Goal: Check status: Check status

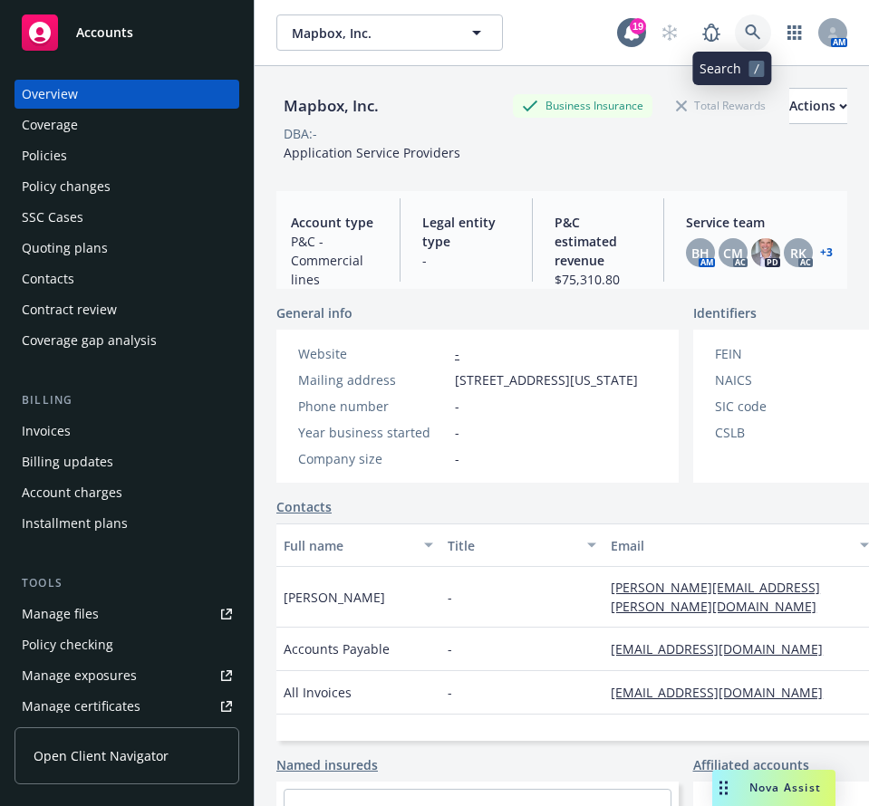
click at [735, 45] on link at bounding box center [753, 32] width 36 height 36
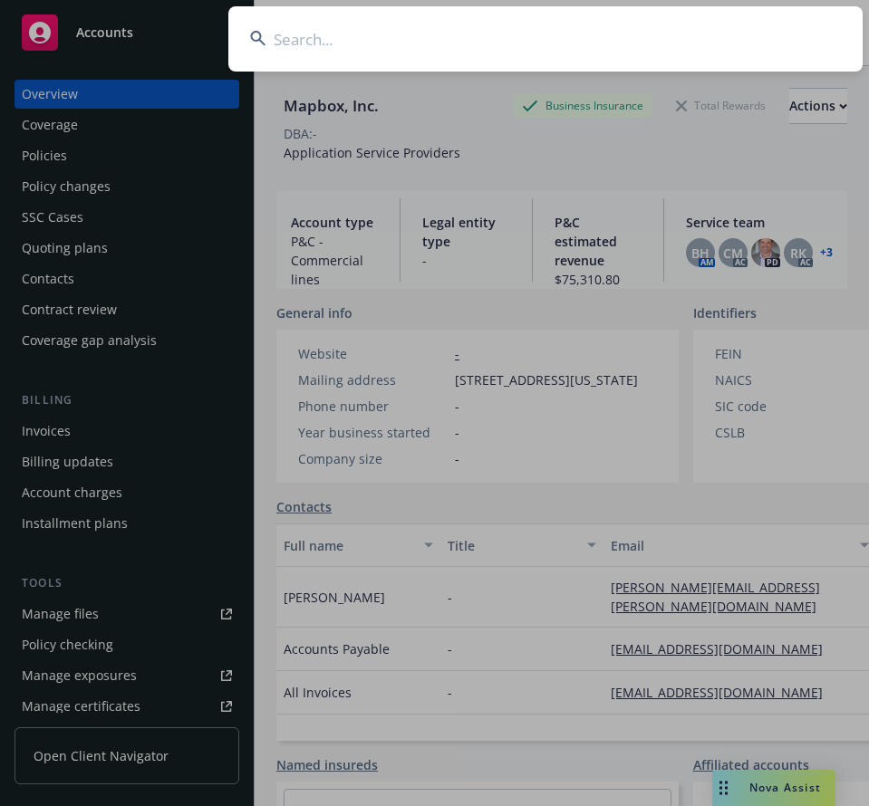
click at [675, 34] on input at bounding box center [545, 38] width 634 height 65
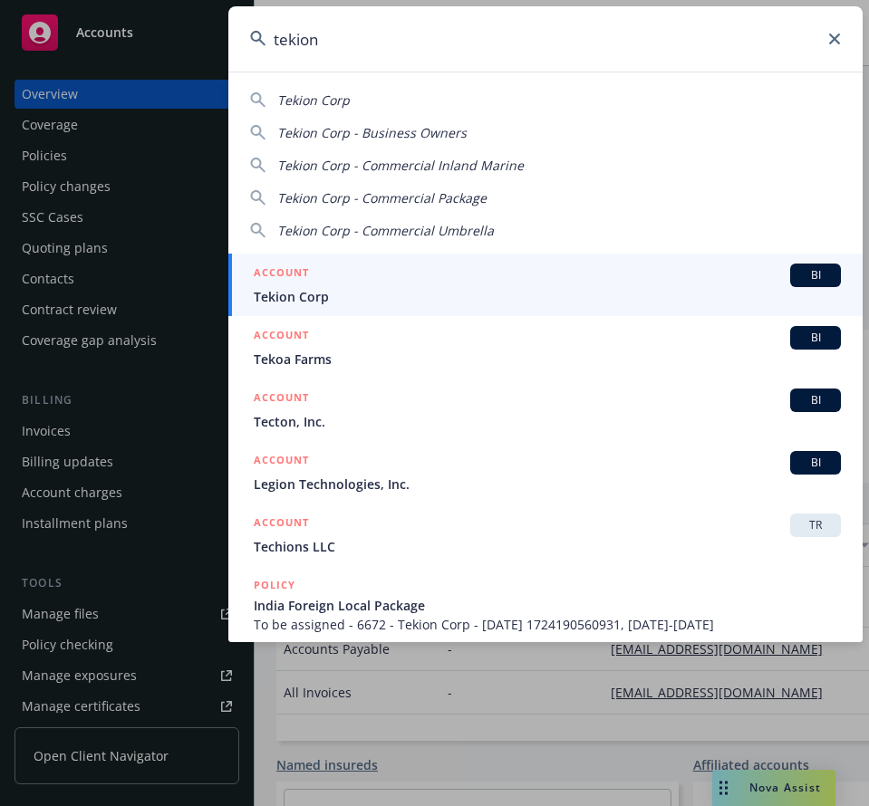
type input "tekion"
click at [478, 274] on div "ACCOUNT BI" at bounding box center [547, 276] width 587 height 24
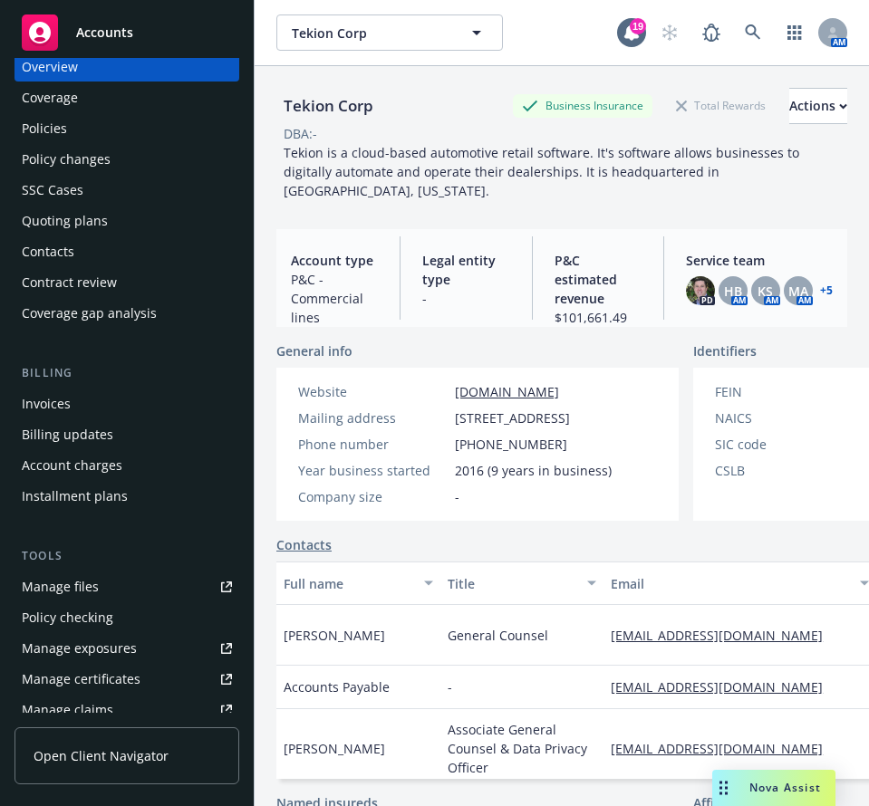
scroll to position [19, 0]
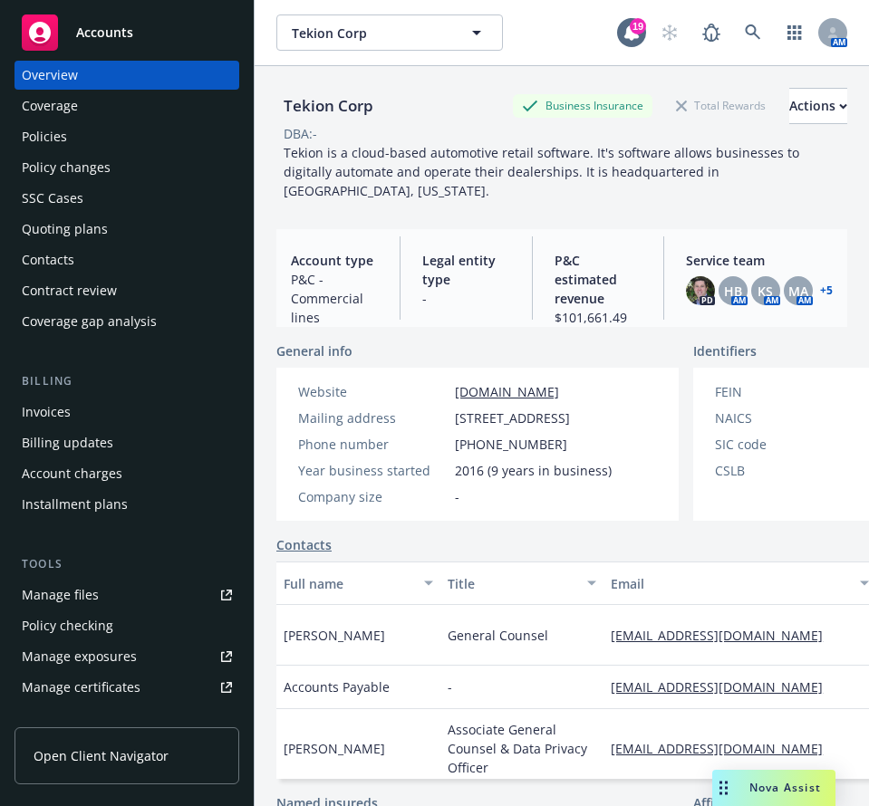
click at [65, 228] on div "Quoting plans" at bounding box center [65, 229] width 86 height 29
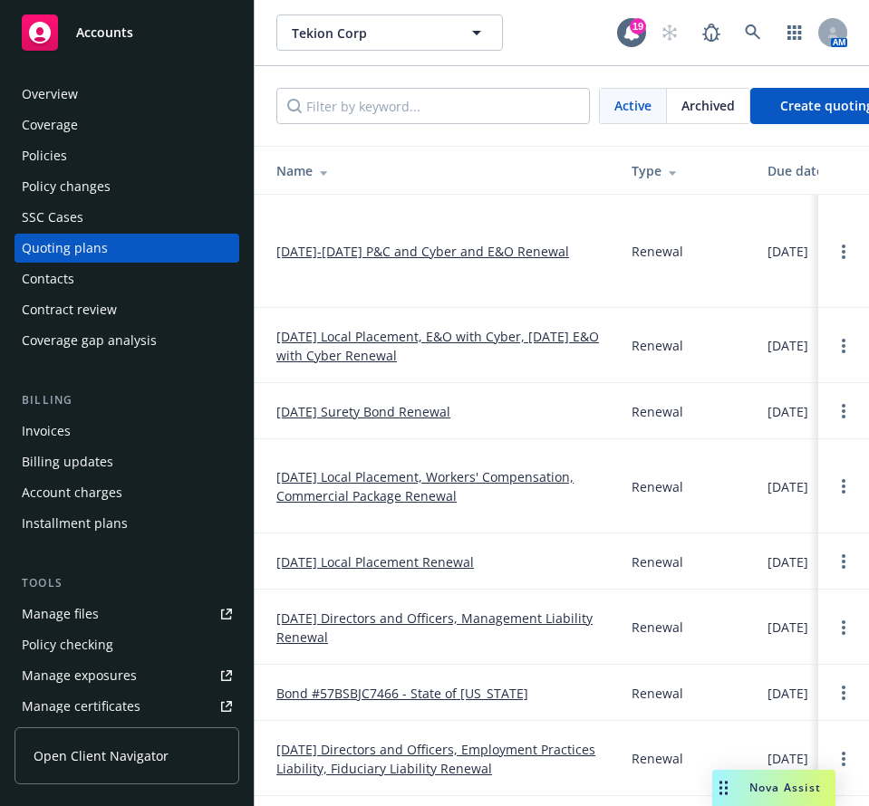
click at [414, 257] on link "[DATE]-[DATE] P&C and Cyber and E&O Renewal" at bounding box center [422, 251] width 293 height 19
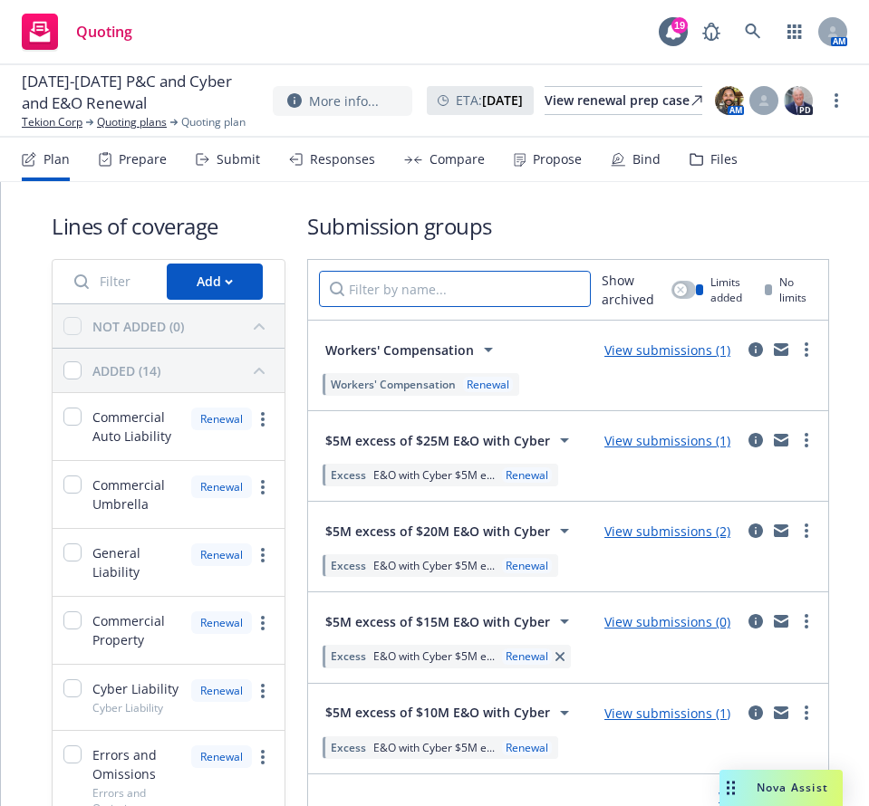
click at [424, 290] on input "Filter by name..." at bounding box center [455, 289] width 272 height 36
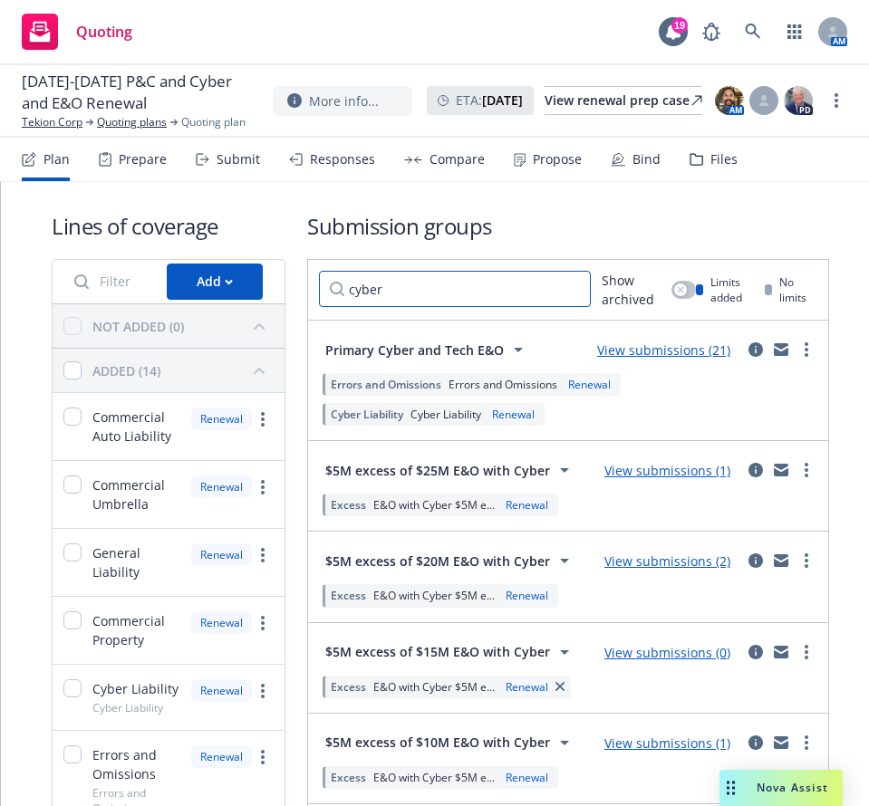
type input "cyber"
click at [685, 353] on link "View submissions (21)" at bounding box center [663, 349] width 133 height 17
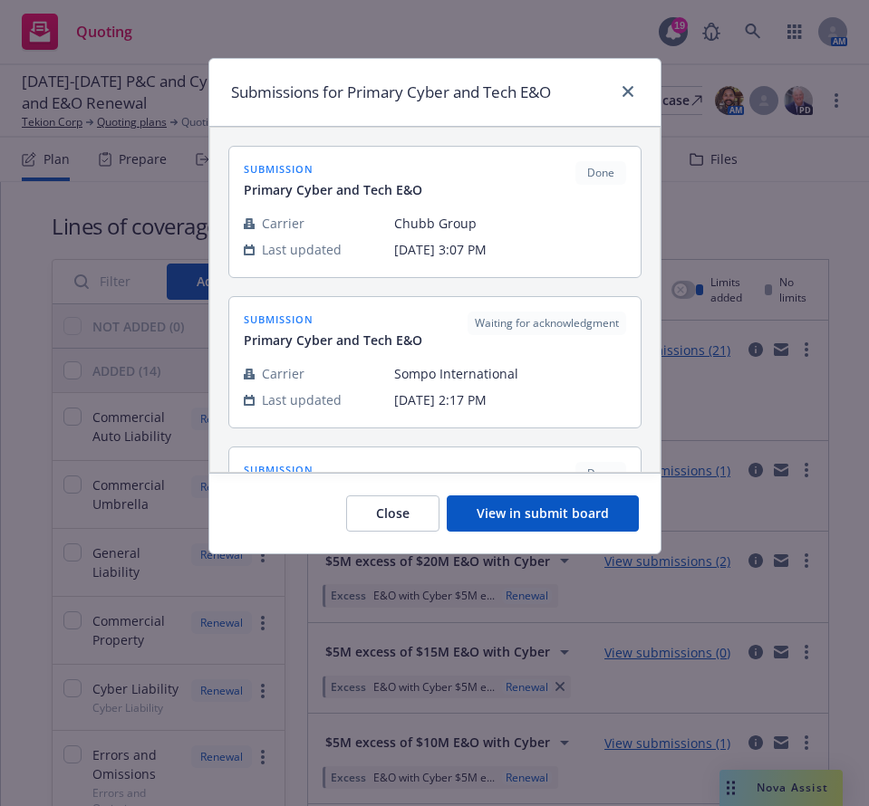
click at [541, 511] on button "View in submit board" at bounding box center [543, 513] width 192 height 36
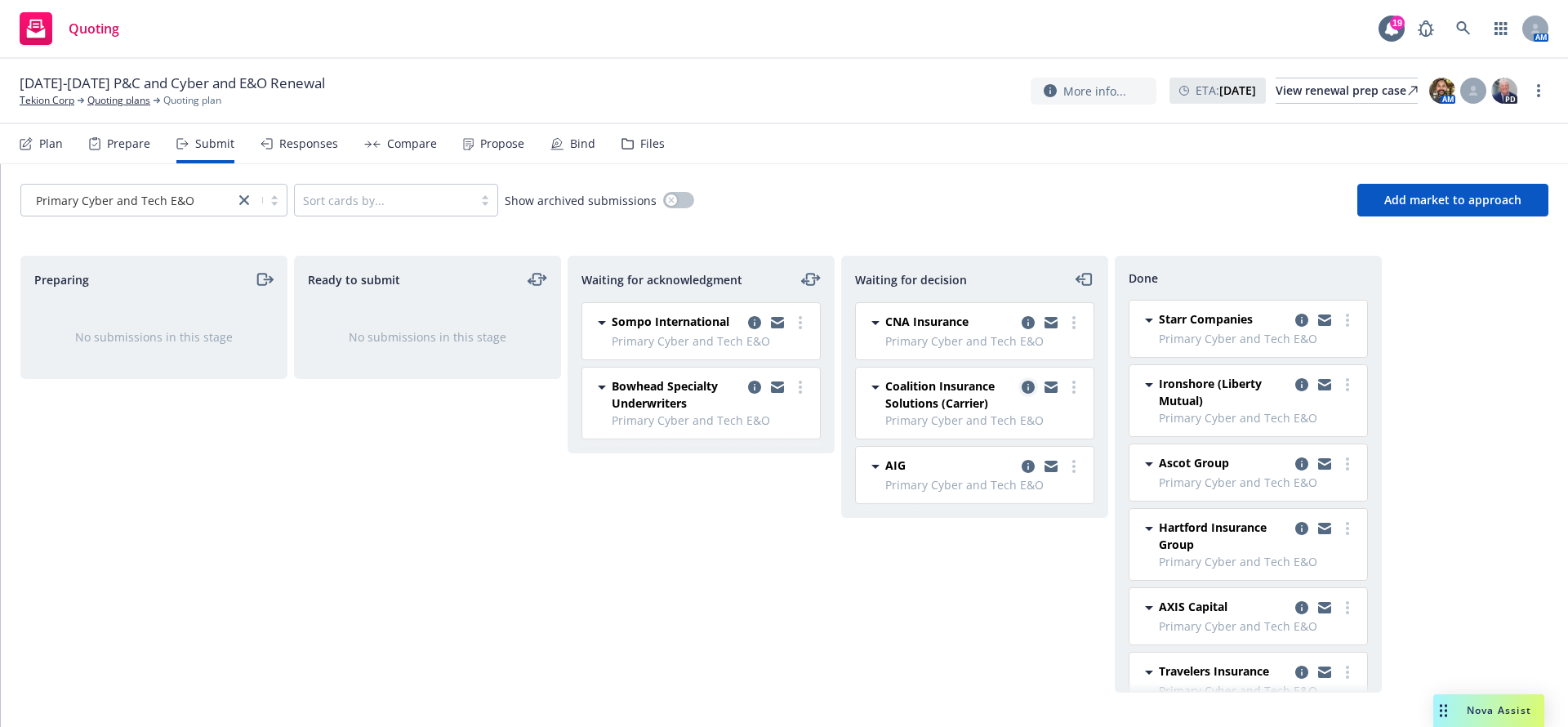
click at [783, 387] on icon "copy logging email" at bounding box center [1028, 387] width 13 height 13
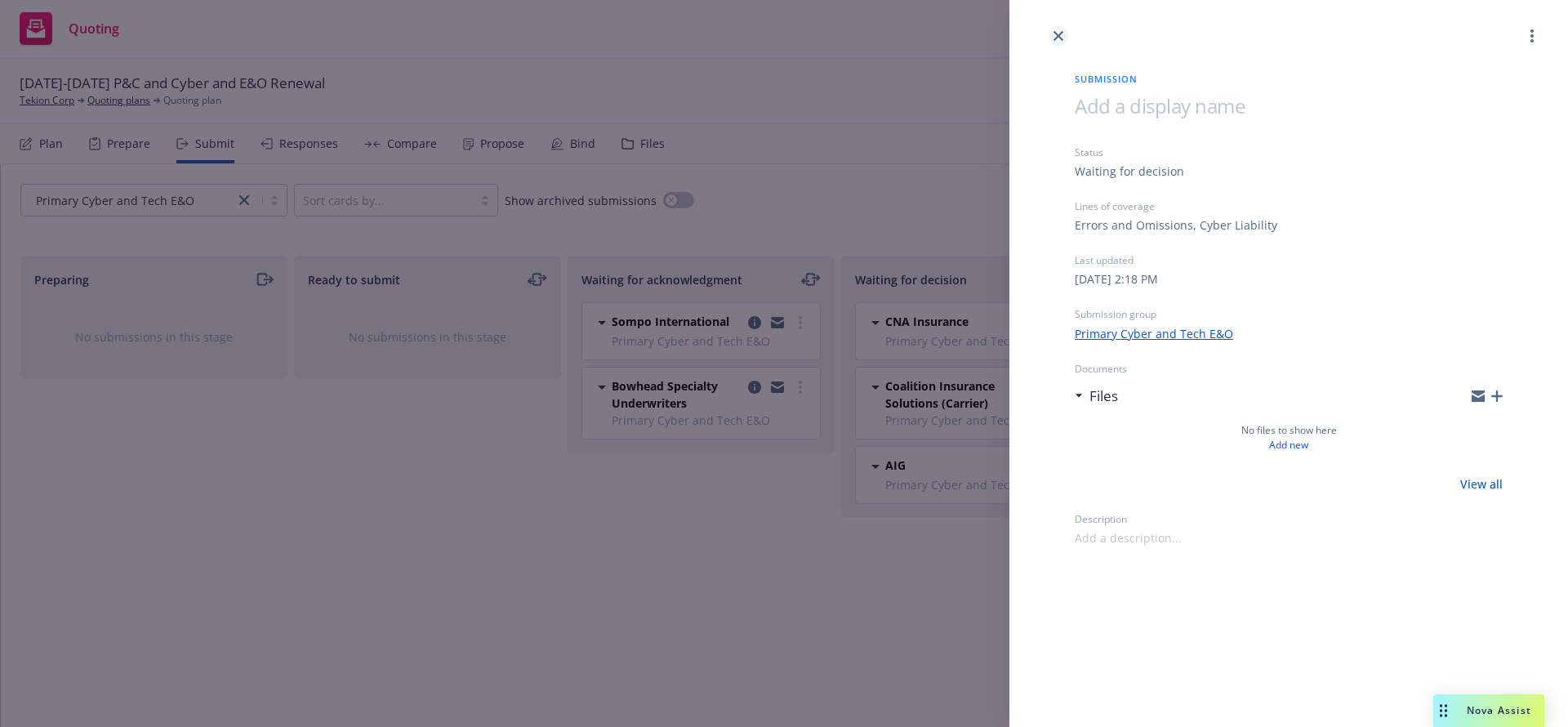
click at [783, 39] on link "close" at bounding box center [1059, 36] width 20 height 20
